Goal: Information Seeking & Learning: Learn about a topic

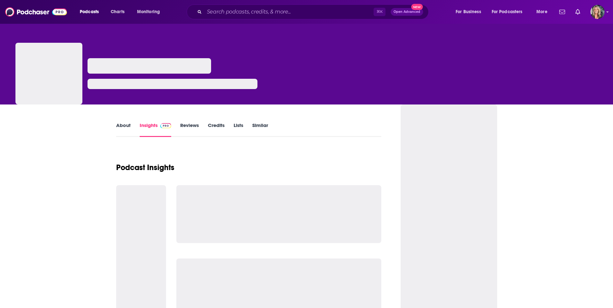
click at [218, 13] on input "Search podcasts, credits, & more..." at bounding box center [288, 12] width 169 height 10
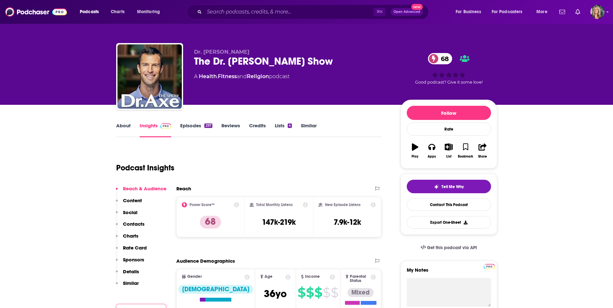
click at [225, 13] on input "Search podcasts, credits, & more..." at bounding box center [288, 12] width 169 height 10
click at [218, 15] on input "Search podcasts, credits, & more..." at bounding box center [288, 12] width 169 height 10
